Goal: Information Seeking & Learning: Learn about a topic

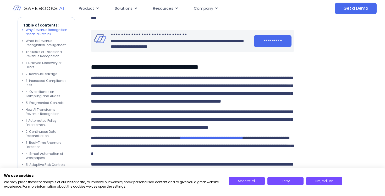
click at [55, 9] on img at bounding box center [38, 8] width 51 height 15
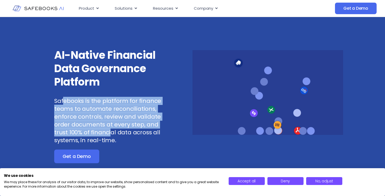
drag, startPoint x: 64, startPoint y: 102, endPoint x: 114, endPoint y: 139, distance: 61.8
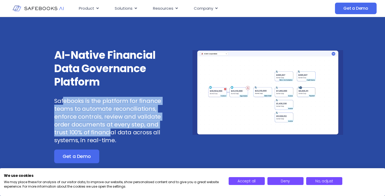
click at [114, 138] on p "Safebooks is the platform for finance teams to automate reconciliations, enforc…" at bounding box center [110, 120] width 113 height 47
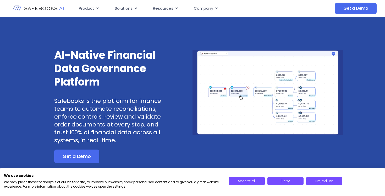
click at [126, 140] on p "Safebooks is the platform for finance teams to automate reconciliations, enforc…" at bounding box center [110, 120] width 113 height 47
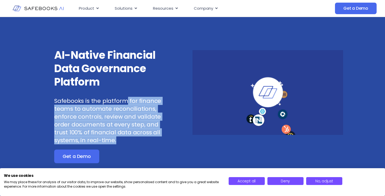
drag, startPoint x: 126, startPoint y: 140, endPoint x: 126, endPoint y: 97, distance: 43.5
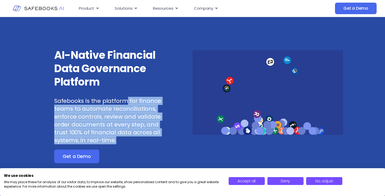
click at [126, 97] on p "Safebooks is the platform for finance teams to automate reconciliations, enforc…" at bounding box center [110, 120] width 113 height 47
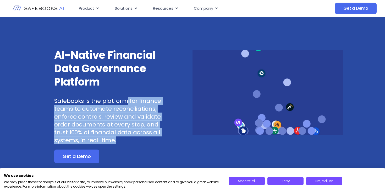
click at [130, 121] on p "Safebooks is the platform for finance teams to automate reconciliations, enforc…" at bounding box center [110, 120] width 113 height 47
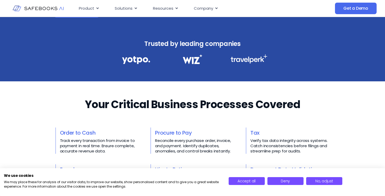
scroll to position [147, 0]
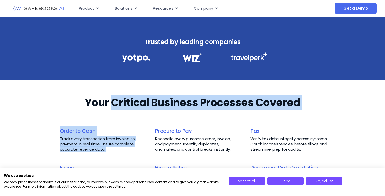
drag, startPoint x: 114, startPoint y: 103, endPoint x: 155, endPoint y: 125, distance: 46.0
click at [155, 125] on div "Your Critical Business Processes Covered​​ Order to Cash Track every transactio…" at bounding box center [193, 156] width 274 height 123
click at [165, 110] on div "Your Critical Business Processes Covered​​ Order to Cash Track every transactio…" at bounding box center [193, 156] width 274 height 123
drag, startPoint x: 113, startPoint y: 96, endPoint x: 138, endPoint y: 139, distance: 49.7
click at [138, 139] on div "Your Critical Business Processes Covered​​ Order to Cash Track every transactio…" at bounding box center [193, 156] width 274 height 123
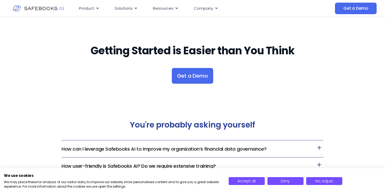
scroll to position [1009, 0]
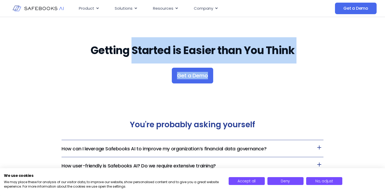
drag, startPoint x: 134, startPoint y: 48, endPoint x: 239, endPoint y: 79, distance: 109.9
click at [239, 76] on div "Getting Started is Easier than You Think Get a Demo" at bounding box center [192, 60] width 297 height 88
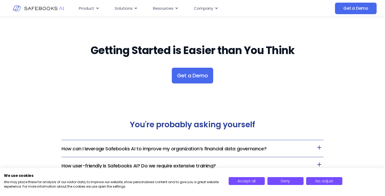
click at [250, 90] on div "Getting Started is Easier than You Think Get a Demo" at bounding box center [192, 60] width 297 height 88
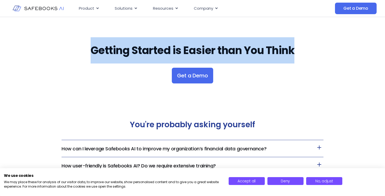
drag, startPoint x: 88, startPoint y: 49, endPoint x: 295, endPoint y: 50, distance: 206.8
click at [295, 50] on h2 "Getting Started is Easier than You Think" at bounding box center [192, 50] width 297 height 26
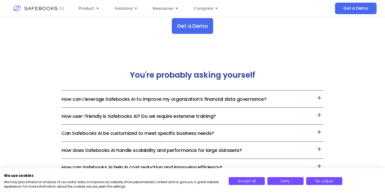
scroll to position [1060, 0]
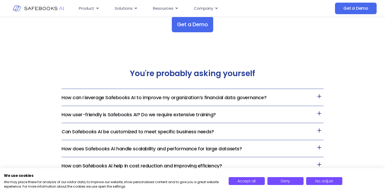
click at [135, 100] on link "How can I leverage Safebooks AI to improve my organization’s financial data gov…" at bounding box center [164, 97] width 205 height 7
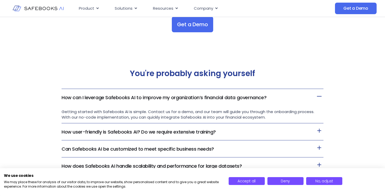
click at [135, 100] on link "How can I leverage Safebooks AI to improve my organization’s financial data gov…" at bounding box center [164, 97] width 205 height 7
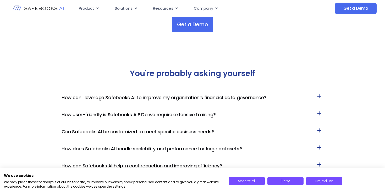
click at [135, 100] on link "How can I leverage Safebooks AI to improve my organization’s financial data gov…" at bounding box center [164, 97] width 205 height 7
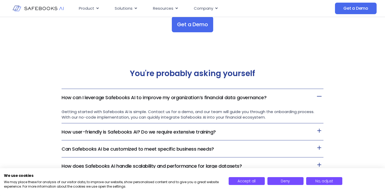
click at [135, 100] on link "How can I leverage Safebooks AI to improve my organization’s financial data gov…" at bounding box center [164, 97] width 205 height 7
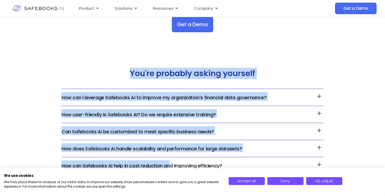
drag, startPoint x: 116, startPoint y: 67, endPoint x: 168, endPoint y: 161, distance: 107.1
click at [168, 161] on div "You're probably asking yourself How can I leverage Safebooks AI to improve my o…" at bounding box center [193, 155] width 262 height 204
click at [94, 55] on div "You're probably asking yourself How can I leverage Safebooks AI to improve my o…" at bounding box center [193, 155] width 262 height 204
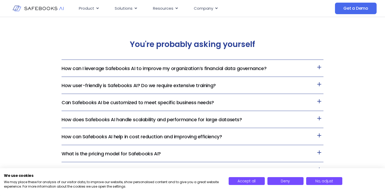
scroll to position [1094, 0]
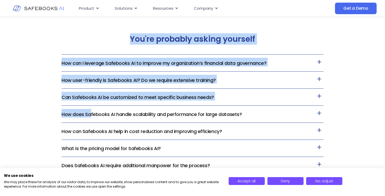
drag, startPoint x: 32, startPoint y: 40, endPoint x: 97, endPoint y: 137, distance: 116.7
click at [98, 137] on div "You're probably asking yourself How can I leverage Safebooks AI to improve my o…" at bounding box center [192, 121] width 385 height 204
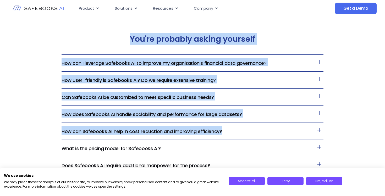
click at [118, 41] on h2 "You're probably asking yourself" at bounding box center [193, 38] width 262 height 9
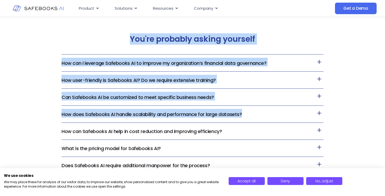
drag, startPoint x: 120, startPoint y: 31, endPoint x: 102, endPoint y: 105, distance: 76.3
click at [102, 112] on div "You're probably asking yourself How can I leverage Safebooks AI to improve my o…" at bounding box center [193, 121] width 262 height 204
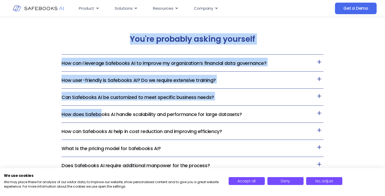
click at [105, 50] on div "You're probably asking yourself How can I leverage Safebooks AI to improve my o…" at bounding box center [193, 121] width 262 height 204
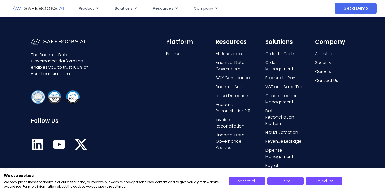
scroll to position [1377, 0]
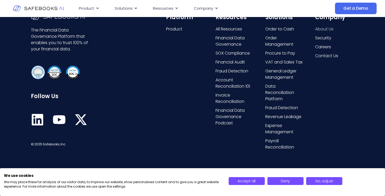
click at [321, 29] on span "About Us" at bounding box center [324, 29] width 18 height 6
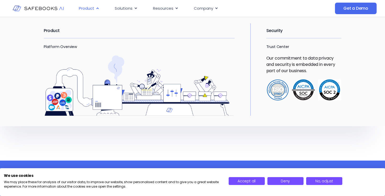
click at [88, 9] on span "Product" at bounding box center [86, 8] width 15 height 6
click at [59, 48] on link "Platform Overview" at bounding box center [60, 46] width 33 height 5
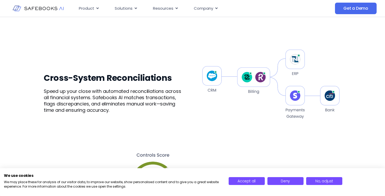
scroll to position [313, 0]
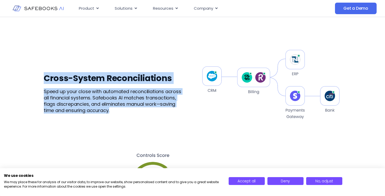
drag, startPoint x: 119, startPoint y: 112, endPoint x: 125, endPoint y: 40, distance: 72.7
click at [125, 40] on div "Cross-System Reconciliations Speed up your close with automated reconciliations…" at bounding box center [192, 92] width 297 height 155
click at [123, 120] on div "Cross-System Reconciliations Speed up your close with automated reconciliations…" at bounding box center [192, 92] width 297 height 155
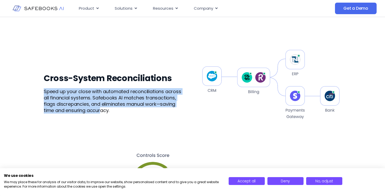
drag, startPoint x: 59, startPoint y: 86, endPoint x: 111, endPoint y: 113, distance: 58.7
click at [111, 113] on div "Cross-System Reconciliations Speed up your close with automated reconciliations…" at bounding box center [114, 93] width 141 height 41
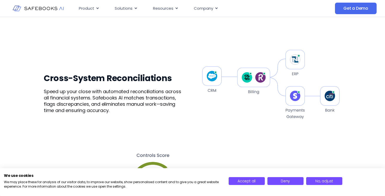
click at [121, 111] on p "Speed up your close with automated reconciliations across all financial systems…" at bounding box center [114, 100] width 141 height 25
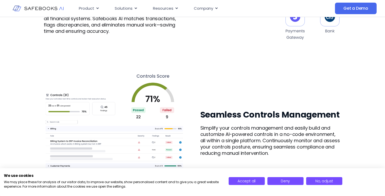
scroll to position [400, 0]
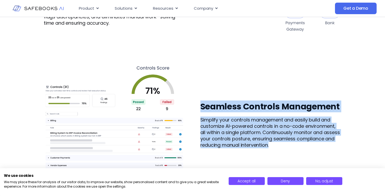
drag, startPoint x: 205, startPoint y: 96, endPoint x: 259, endPoint y: 156, distance: 81.0
click at [259, 156] on div "Seamless Controls Management Simplify your controls management and easily build…" at bounding box center [192, 124] width 297 height 155
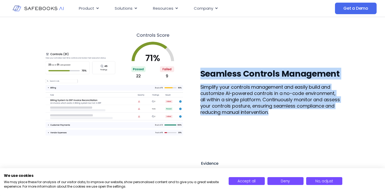
scroll to position [433, 0]
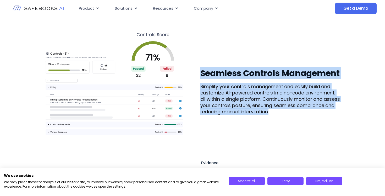
click at [218, 99] on p "Simplify your controls management and easily build and customize AI-powered con…" at bounding box center [270, 98] width 141 height 31
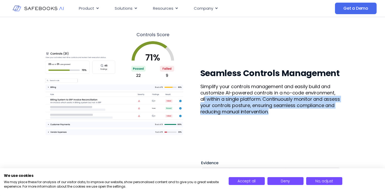
drag, startPoint x: 204, startPoint y: 98, endPoint x: 245, endPoint y: 134, distance: 54.0
click at [245, 134] on div "AI-Powered Financial Control and Oversight Cross-System Reconciliations Speed u…" at bounding box center [192, 138] width 297 height 610
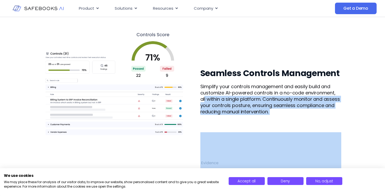
click at [209, 109] on p "Simplify your controls management and easily build and customize AI-powered con…" at bounding box center [270, 98] width 141 height 31
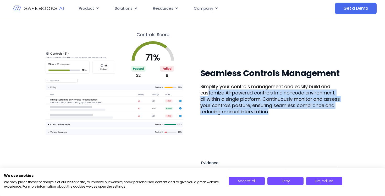
drag, startPoint x: 208, startPoint y: 90, endPoint x: 257, endPoint y: 128, distance: 62.1
click at [257, 128] on div "Seamless Controls Management Simplify your controls management and easily build…" at bounding box center [192, 91] width 297 height 155
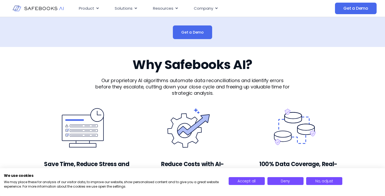
scroll to position [1053, 0]
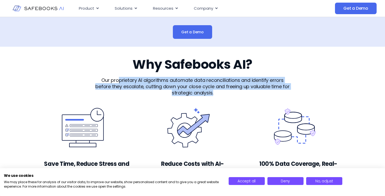
drag, startPoint x: 118, startPoint y: 78, endPoint x: 236, endPoint y: 99, distance: 119.5
click at [237, 99] on div "Our proprietary AI algorithms automate data reconciliations and identify errors…" at bounding box center [192, 86] width 197 height 29
click at [236, 99] on div "Our proprietary AI algorithms automate data reconciliations and identify errors…" at bounding box center [192, 86] width 197 height 29
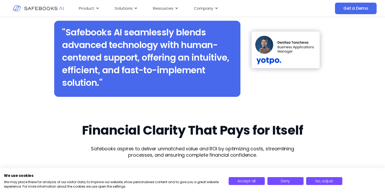
scroll to position [1308, 0]
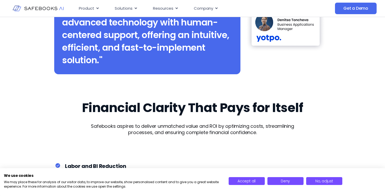
click at [39, 9] on img at bounding box center [38, 8] width 51 height 15
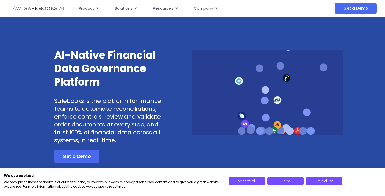
click at [18, 9] on img at bounding box center [38, 8] width 51 height 15
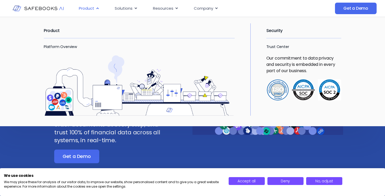
click at [86, 9] on span "Product" at bounding box center [86, 8] width 15 height 6
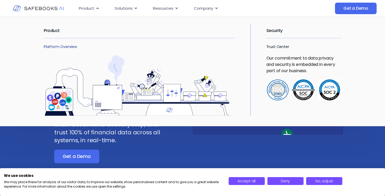
click at [62, 49] on link "Platform Overview" at bounding box center [60, 46] width 33 height 5
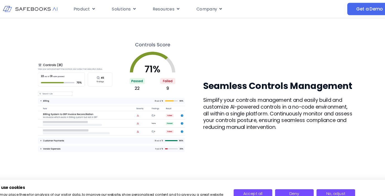
scroll to position [425, 0]
